Goal: Transaction & Acquisition: Purchase product/service

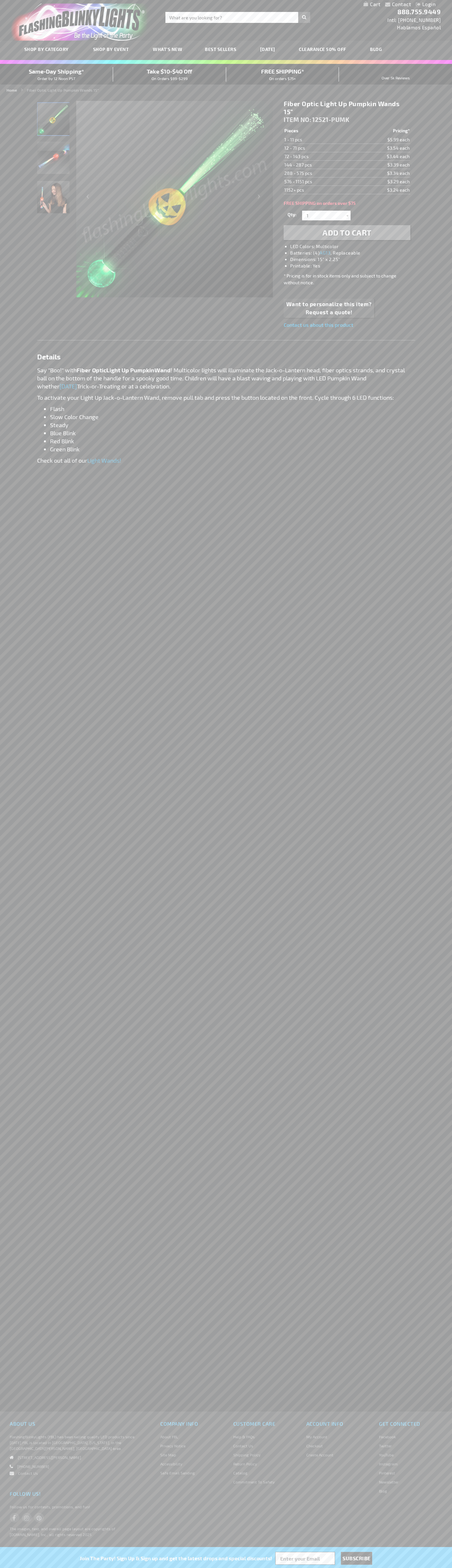
click at [347, 233] on span "Add to Cart" at bounding box center [347, 232] width 49 height 9
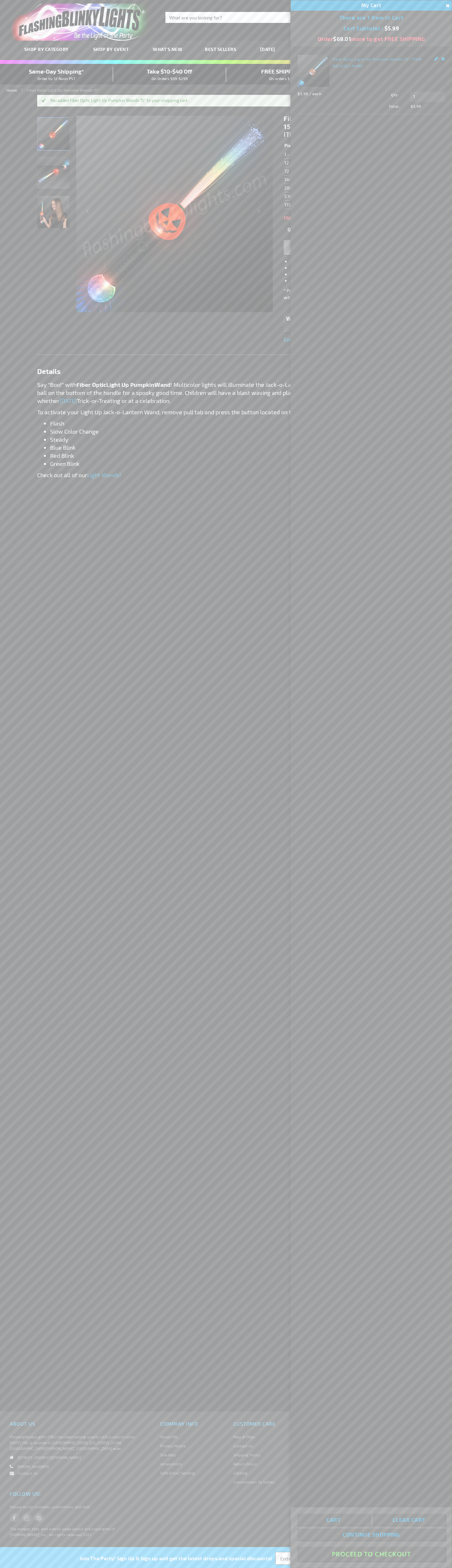
click at [371, 1554] on button "Proceed To Checkout" at bounding box center [371, 1554] width 148 height 15
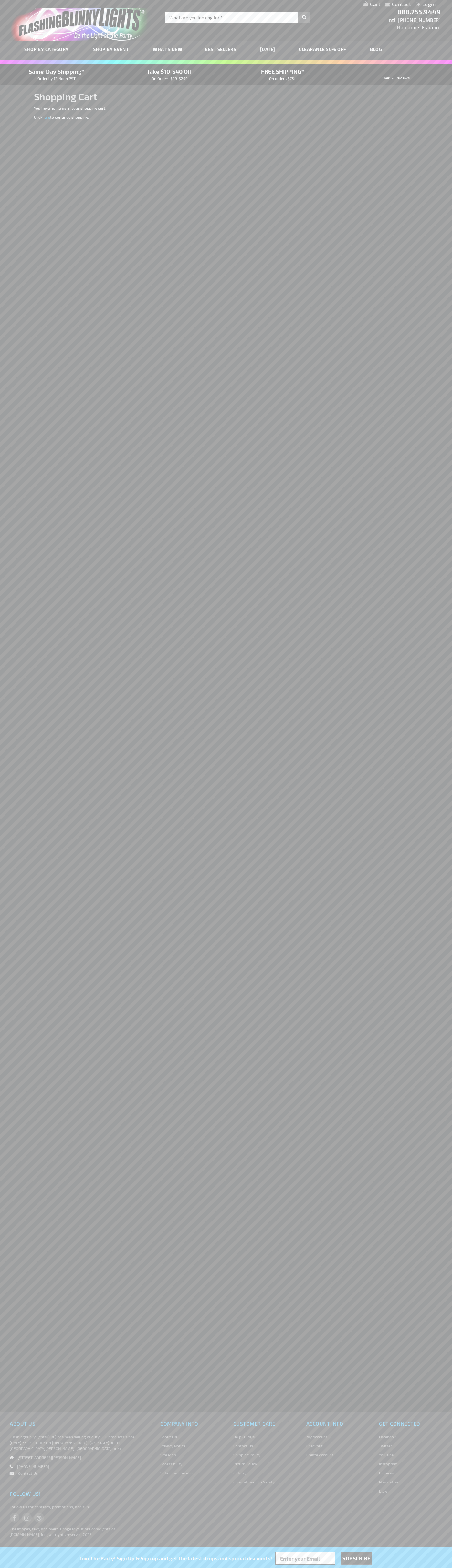
click at [57, 74] on span "Same-Day Shipping*" at bounding box center [56, 71] width 55 height 7
click at [182, 3] on div "Contact Compare Products Login Skip to Content My Cart My Cart Close You have n…" at bounding box center [226, 4] width 452 height 9
click at [449, 119] on div "Contact Compare Products Login Skip to Content My Cart My Cart Close You have n…" at bounding box center [226, 784] width 452 height 1568
click at [224, 1567] on html "The store will not work correctly when cookies are disabled. Contact Compare Pr…" at bounding box center [226, 784] width 452 height 1568
click at [2, 57] on div "SHOP BY CATEGORY SHOP BY EVENT WHAT'S NEW BEST SELLERS HALLOWEEN CLEARANCE 50% …" at bounding box center [226, 51] width 452 height 19
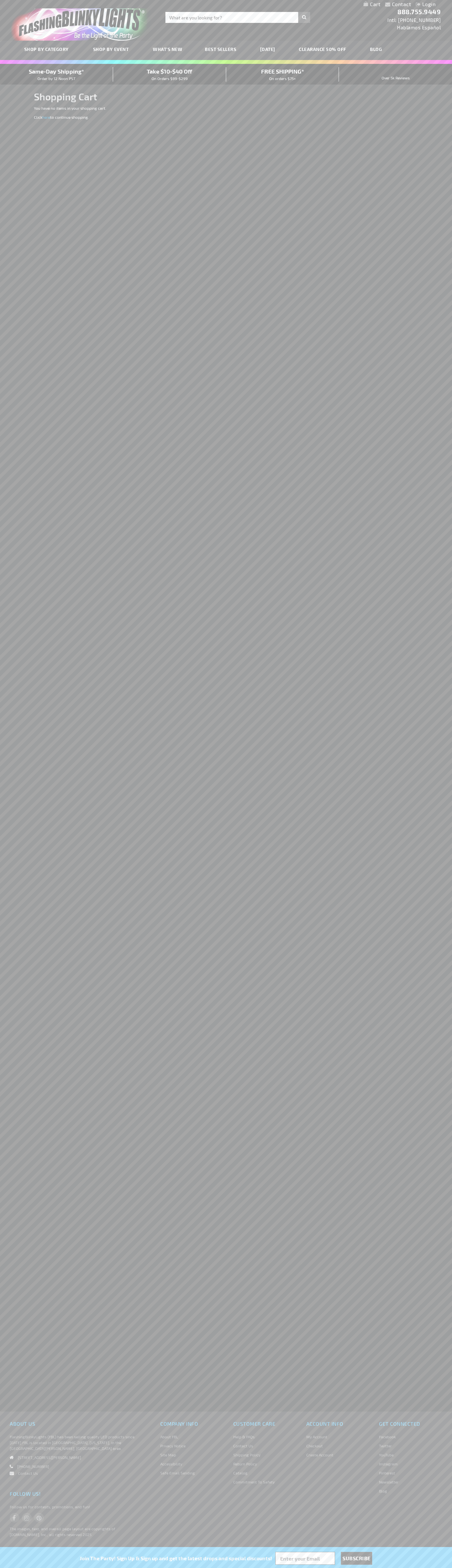
click at [57, 74] on span "Same-Day Shipping*" at bounding box center [56, 71] width 55 height 7
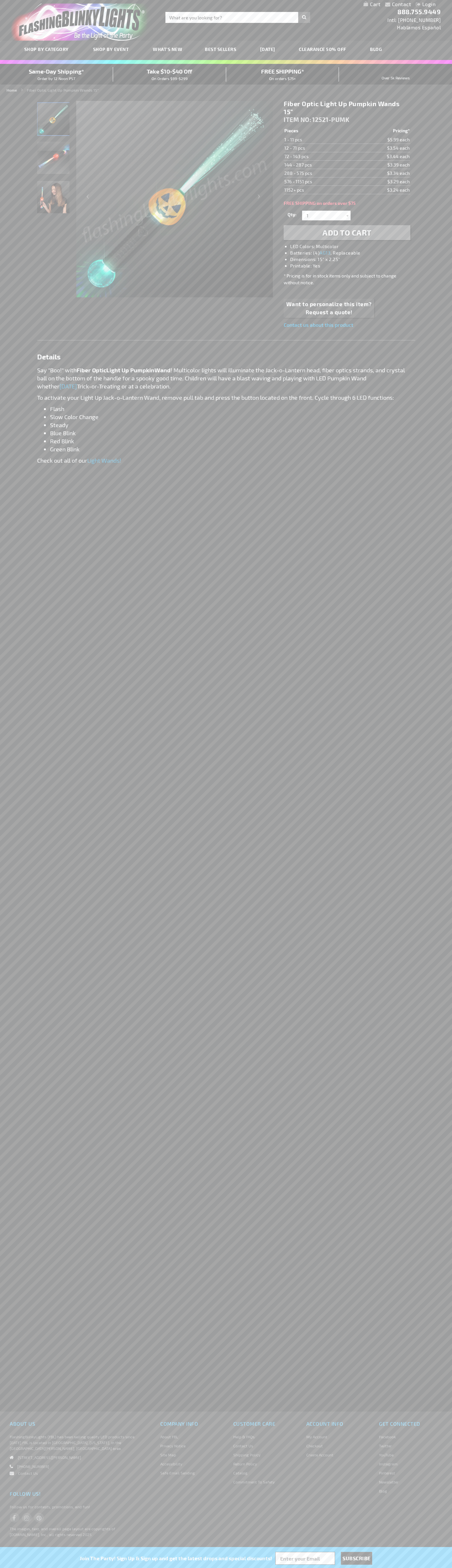
click at [54, 161] on img "Fiber Optic Light Up Pumpkin Wand" at bounding box center [53, 158] width 32 height 32
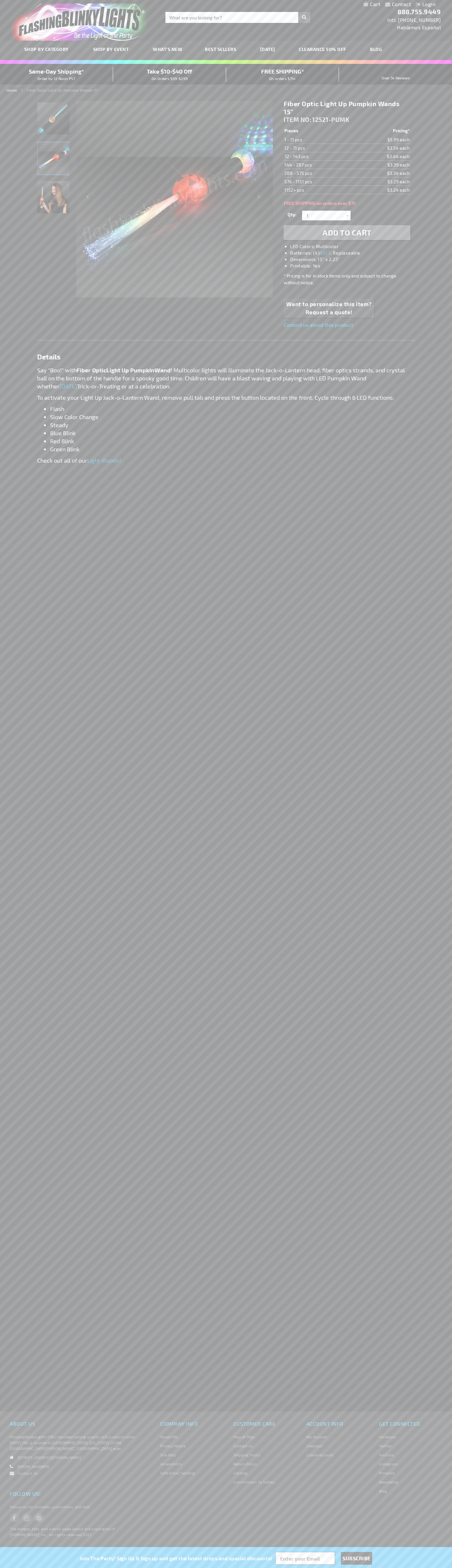
click at [298, 120] on span "ITEM NO:" at bounding box center [297, 119] width 27 height 7
click at [318, 140] on td "1 - 11 pcs" at bounding box center [317, 140] width 69 height 9
click at [318, 148] on td "12 - 71 pcs" at bounding box center [317, 148] width 69 height 9
click at [318, 156] on td "72 - 143 pcs" at bounding box center [317, 156] width 69 height 9
click at [318, 165] on td "144 - 287 pcs" at bounding box center [317, 165] width 69 height 9
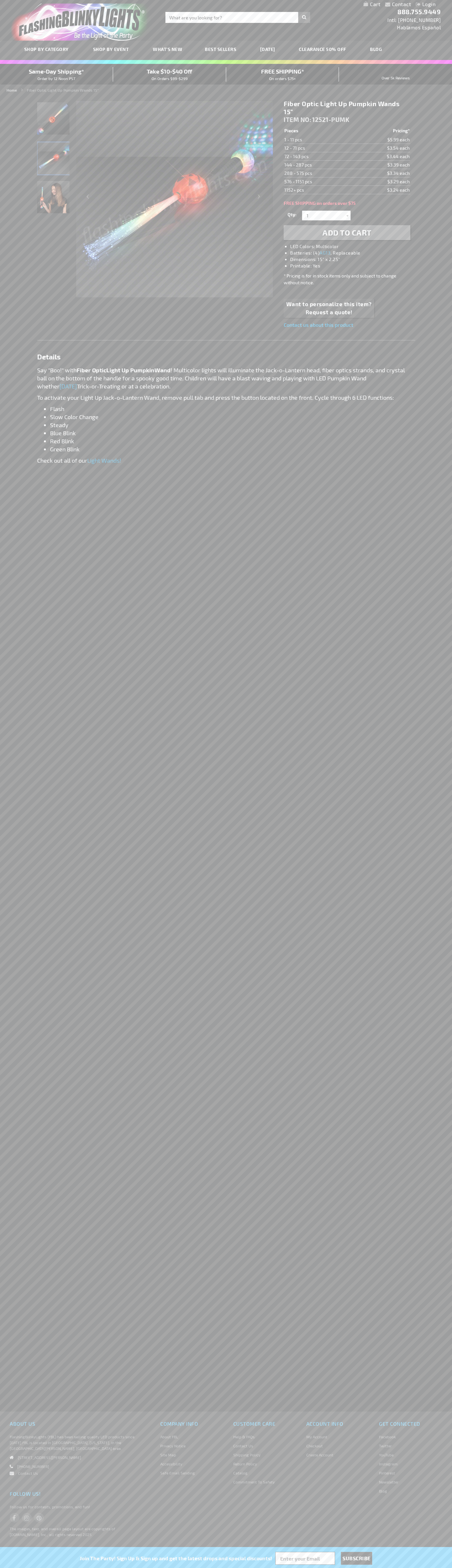
click at [318, 173] on td "288 - 575 pcs" at bounding box center [317, 173] width 69 height 9
click at [318, 181] on td "576 - 1151 pcs" at bounding box center [317, 182] width 69 height 9
click at [318, 190] on td "1152+ pcs" at bounding box center [317, 190] width 69 height 9
click at [327, 215] on input "1" at bounding box center [327, 215] width 47 height 10
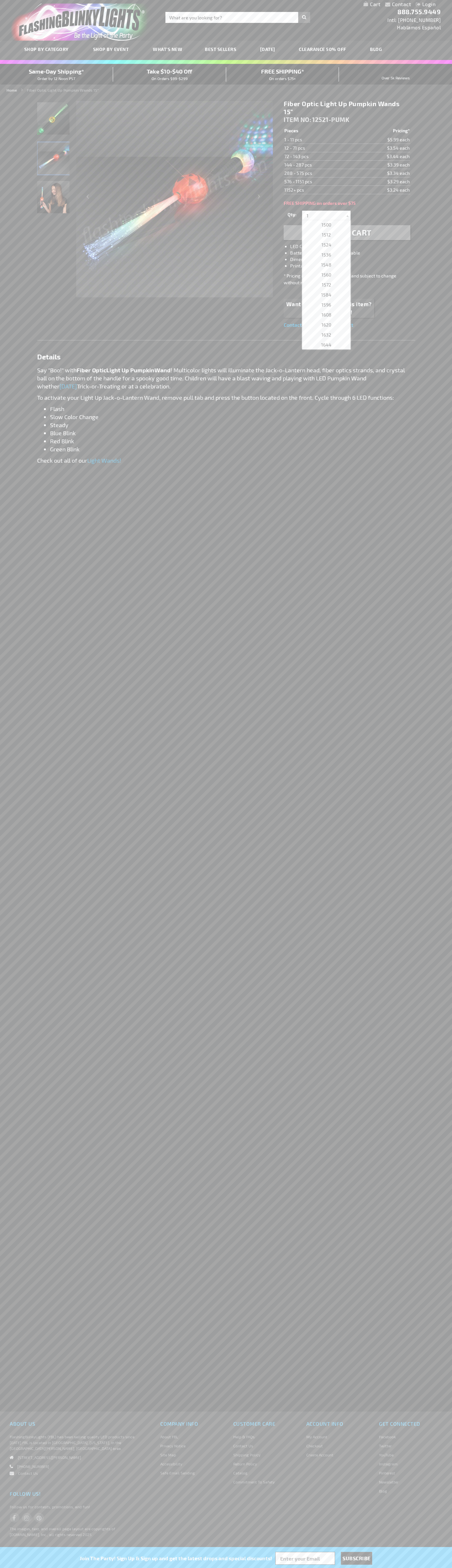
click at [324, 285] on span "1572" at bounding box center [326, 284] width 9 height 5
type input "1572"
click at [347, 233] on span "Add to Cart" at bounding box center [347, 232] width 49 height 9
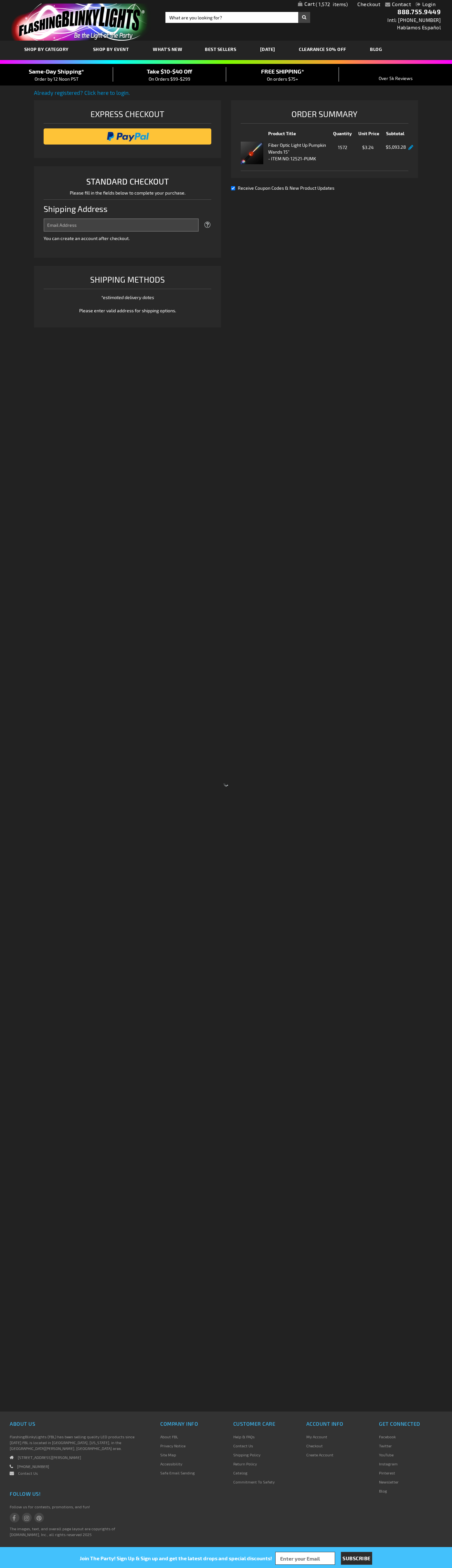
select select "US"
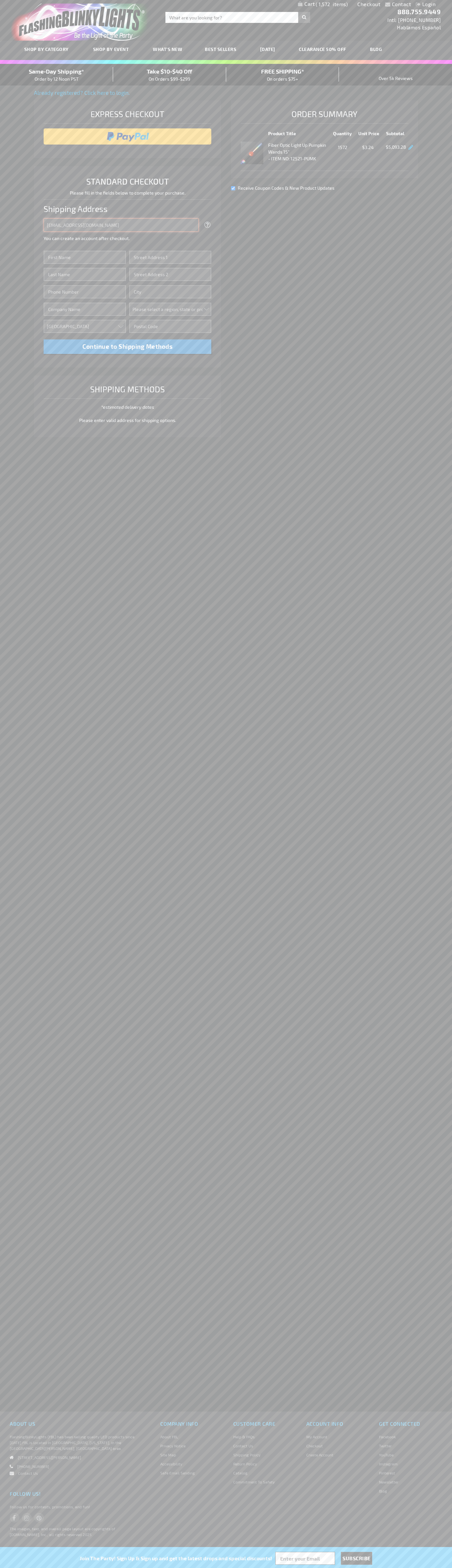
type input "[EMAIL_ADDRESS][DOMAIN_NAME]"
type input "John"
type input "201 Colorado St"
type input "First floor"
type input "austin"
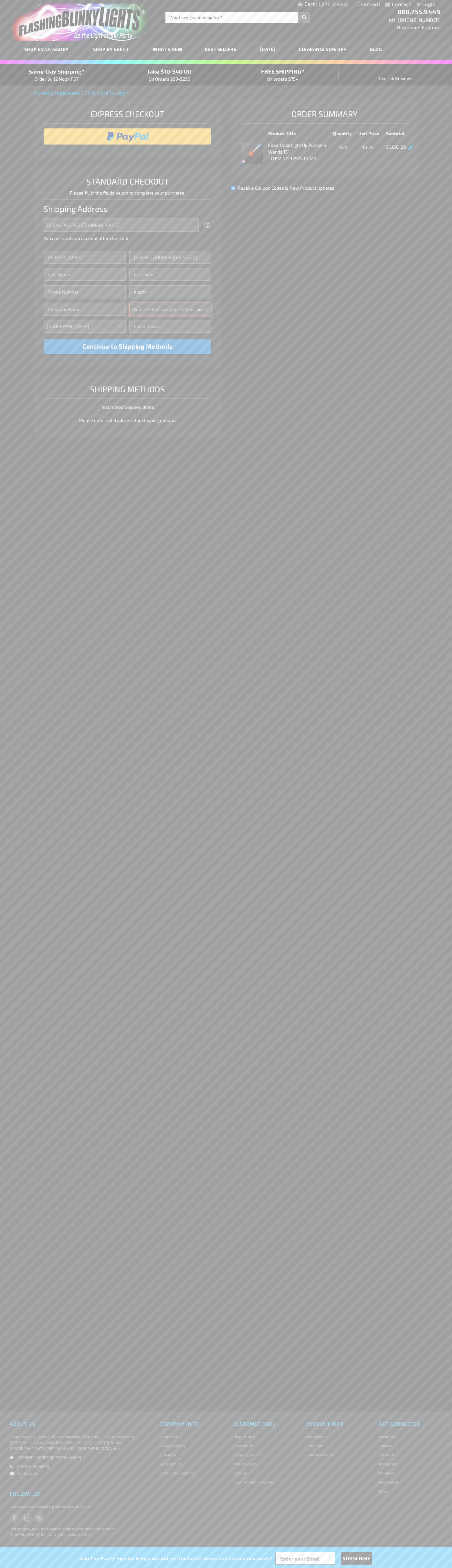
select select "57"
type input "78701"
type input "Smith"
type input "6502530000"
type input "John Smith"
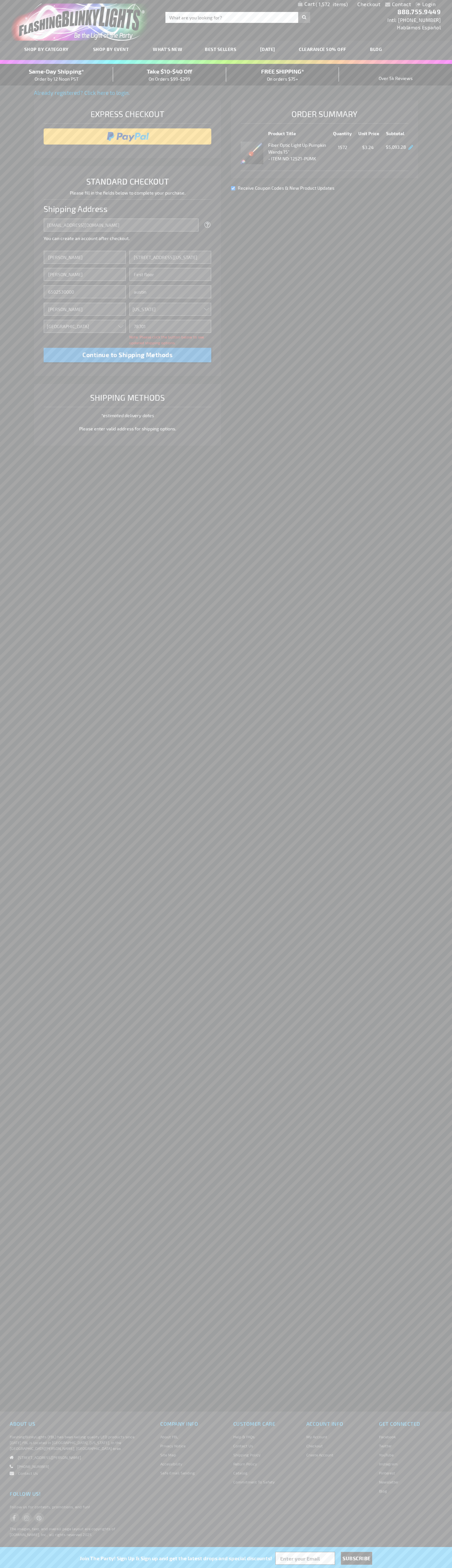
click at [57, 75] on div "Same-Day Shipping* Order by 12 Noon PST" at bounding box center [57, 74] width 113 height 15
click at [127, 136] on input "image" at bounding box center [127, 136] width 161 height 13
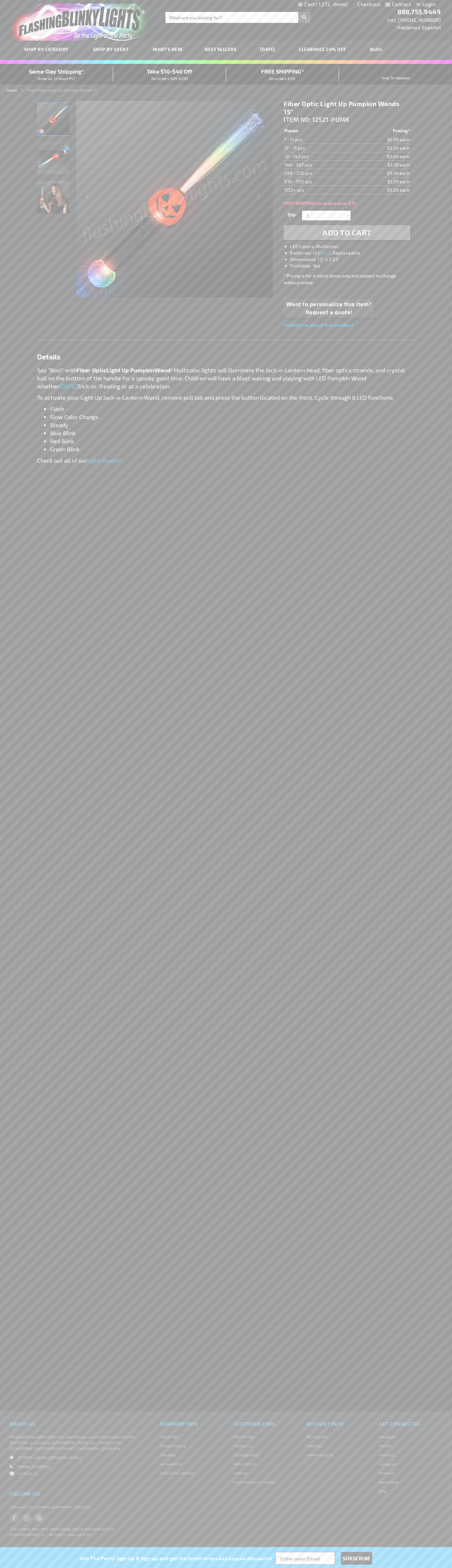
click at [323, 4] on span "1,572" at bounding box center [331, 4] width 32 height 6
